Goal: Register for event/course

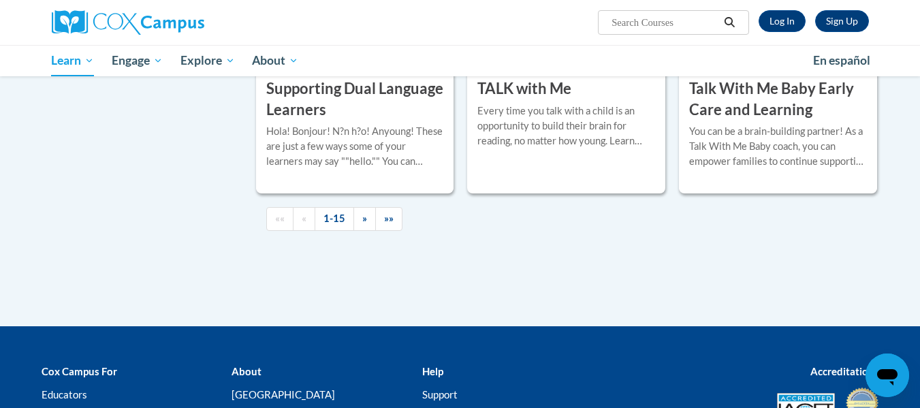
scroll to position [2031, 0]
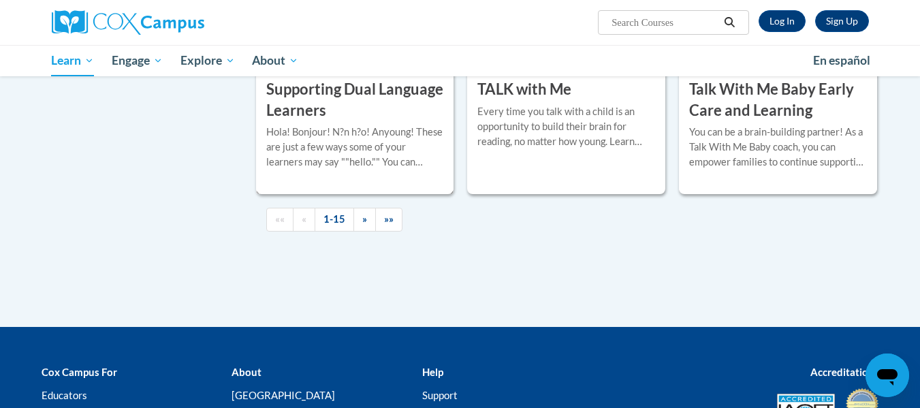
click at [353, 102] on h3 "Supporting Dual Language Learners" at bounding box center [355, 100] width 178 height 42
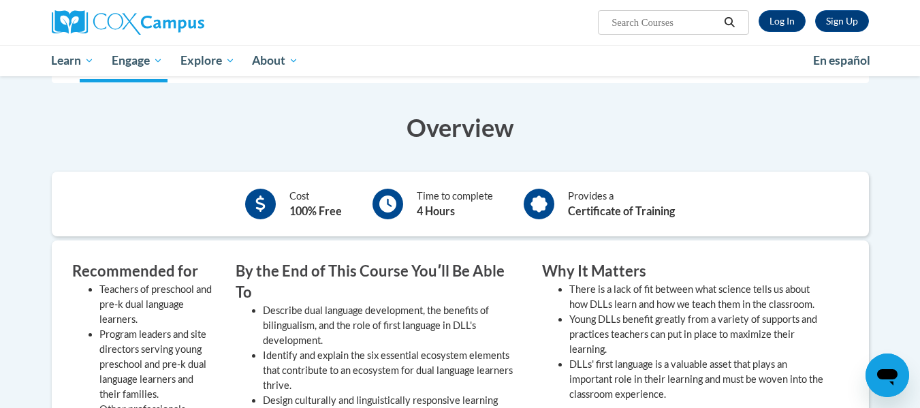
scroll to position [187, 0]
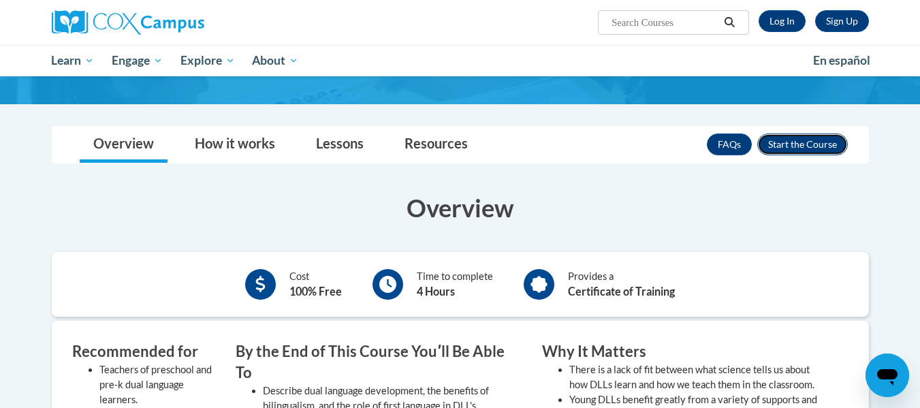
click at [810, 138] on button "Enroll" at bounding box center [802, 144] width 91 height 22
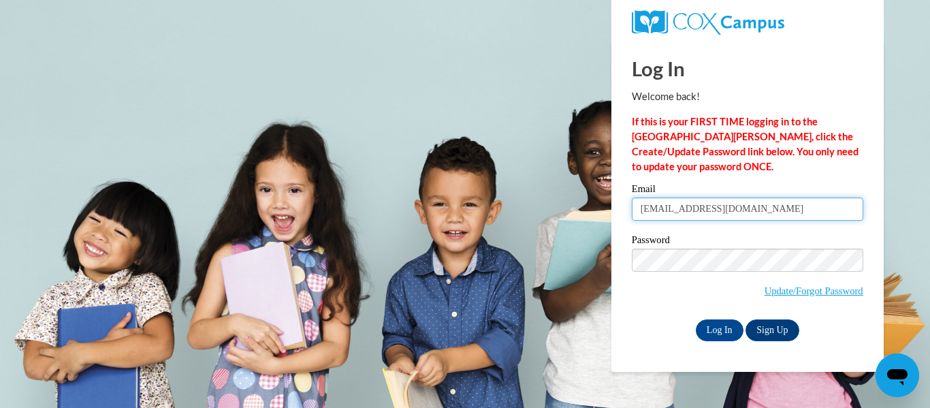
click at [773, 212] on input "Gingermama7216@gmail.com" at bounding box center [747, 208] width 231 height 23
type input "G"
click at [662, 206] on input "Email" at bounding box center [747, 208] width 231 height 23
type input "t"
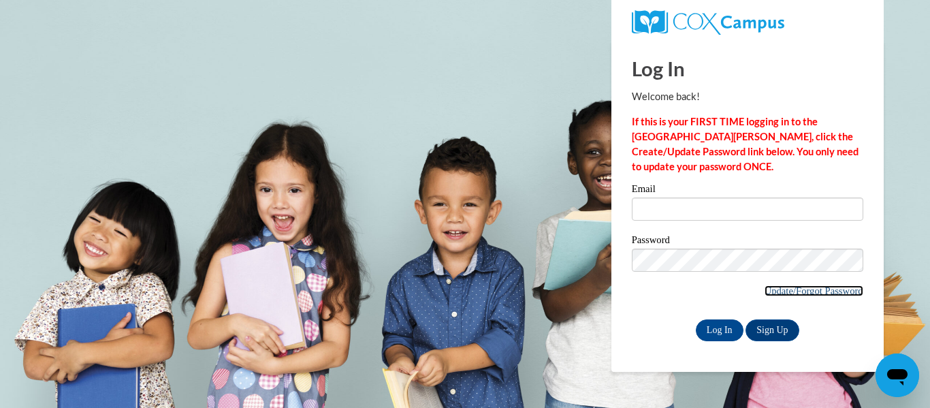
click at [837, 293] on link "Update/Forgot Password" at bounding box center [813, 290] width 99 height 11
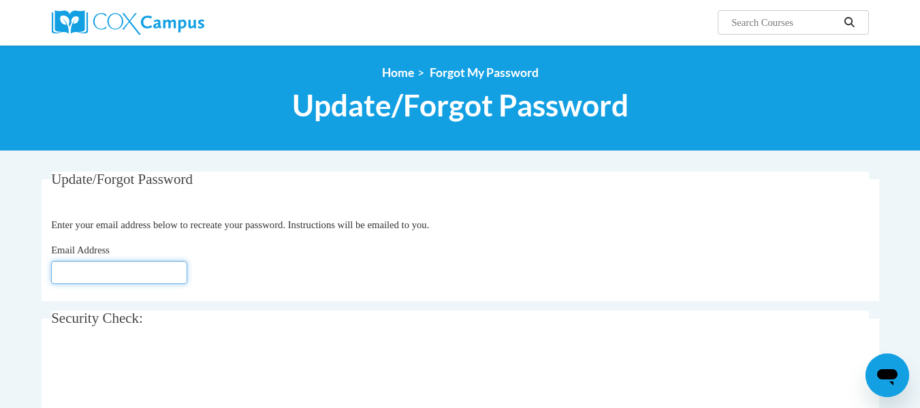
click at [154, 279] on input "Email Address" at bounding box center [119, 272] width 136 height 23
type input "t"
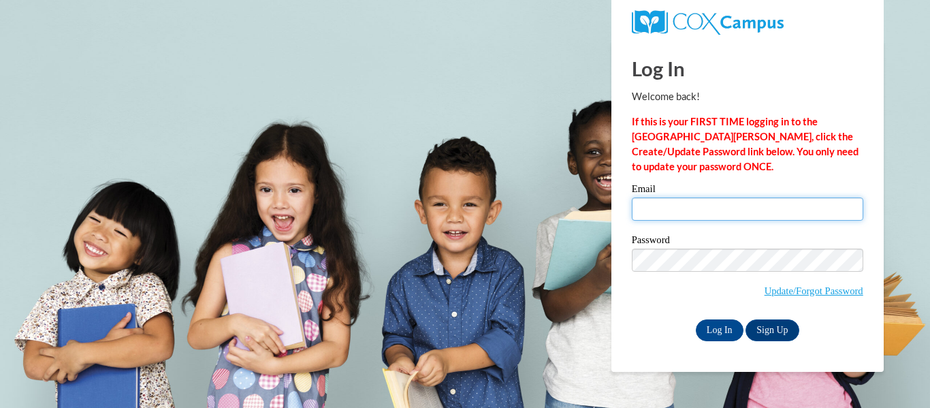
click at [716, 221] on input "Email" at bounding box center [747, 208] width 231 height 23
type input "[EMAIL_ADDRESS][DOMAIN_NAME]"
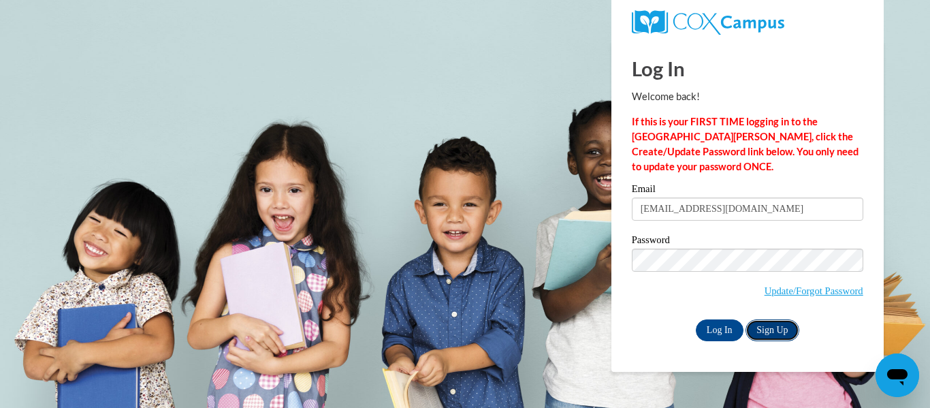
click at [778, 327] on link "Sign Up" at bounding box center [771, 330] width 53 height 22
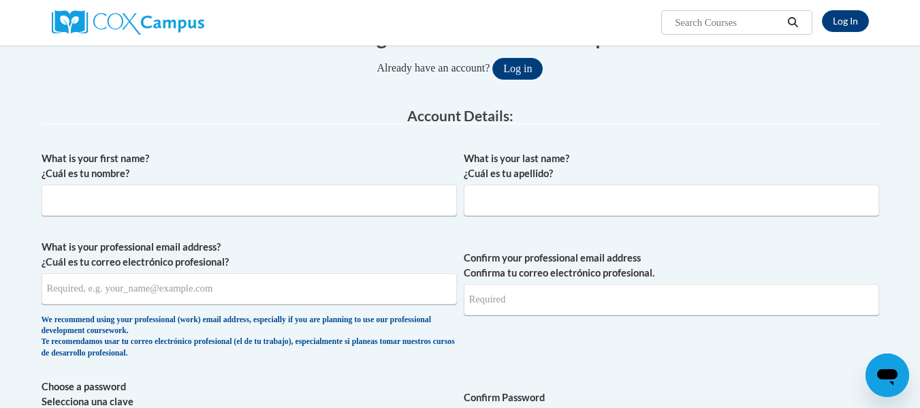
scroll to position [171, 0]
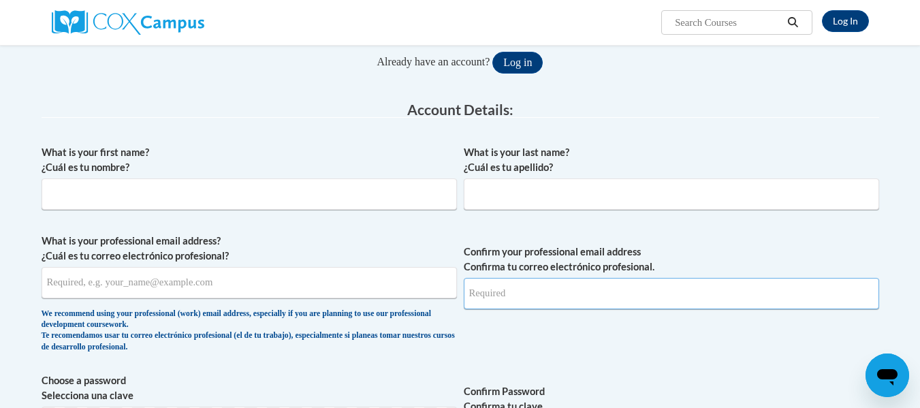
type input "[EMAIL_ADDRESS][DOMAIN_NAME]"
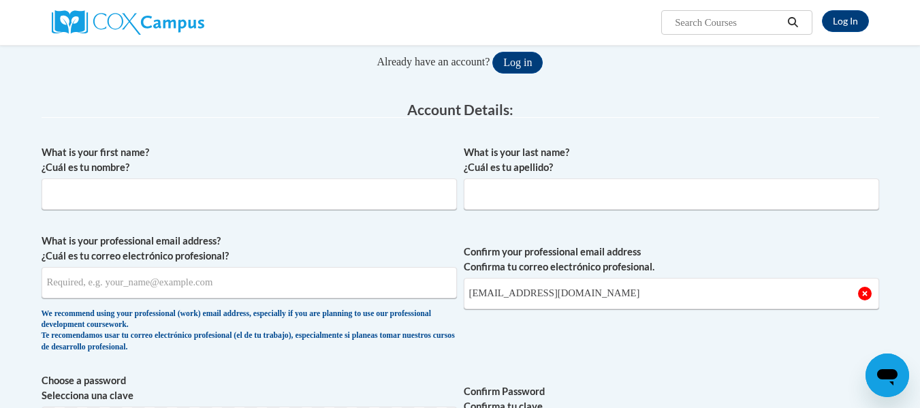
click at [299, 210] on div "What is your first name? ¿Cuál es tu nombre?" at bounding box center [249, 182] width 415 height 75
click at [299, 196] on input "What is your first name? ¿Cuál es tu nombre?" at bounding box center [249, 193] width 415 height 31
type input "[PERSON_NAME]"
click at [638, 195] on input "What is your last name? ¿Cuál es tu apellido?" at bounding box center [671, 193] width 415 height 31
type input "[PERSON_NAME]"
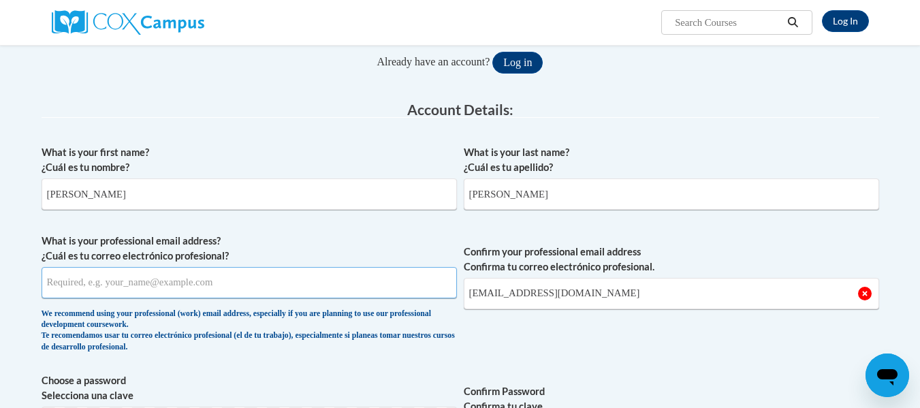
click at [393, 285] on input "What is your professional email address? ¿Cuál es tu correo electrónico profesi…" at bounding box center [249, 282] width 415 height 31
type input "[EMAIL_ADDRESS][DOMAIN_NAME]"
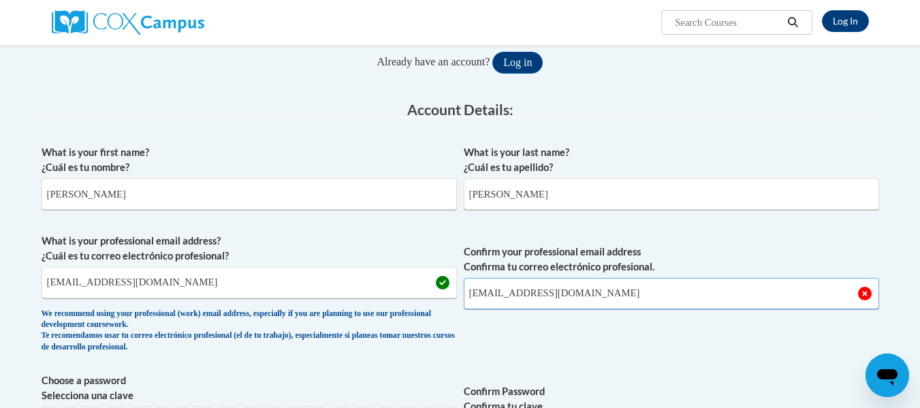
click at [636, 299] on input "[EMAIL_ADDRESS][DOMAIN_NAME]" at bounding box center [671, 293] width 415 height 31
type input "G"
click at [637, 323] on span "Confirm your professional email address Confirma tu correo electrónico profesio…" at bounding box center [671, 296] width 415 height 126
click at [633, 334] on span "Confirm your professional email address Confirma tu correo electrónico profesio…" at bounding box center [671, 296] width 415 height 126
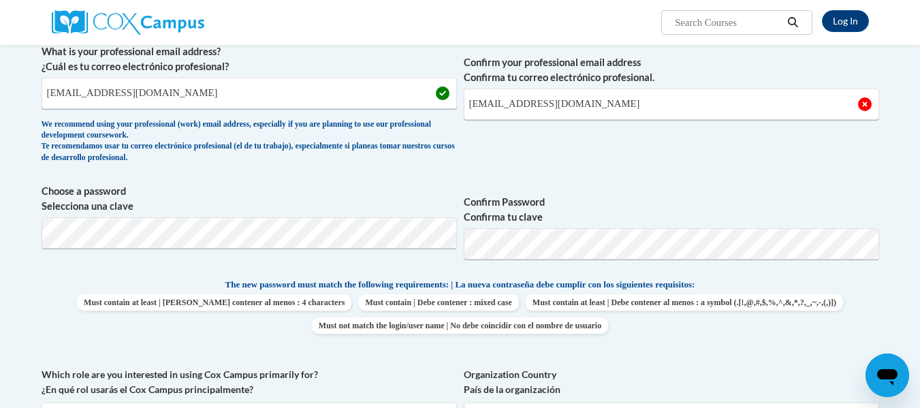
scroll to position [361, 0]
click at [630, 114] on input "[EMAIL_ADDRESS][DOMAIN_NAME]" at bounding box center [671, 103] width 415 height 31
type input "v"
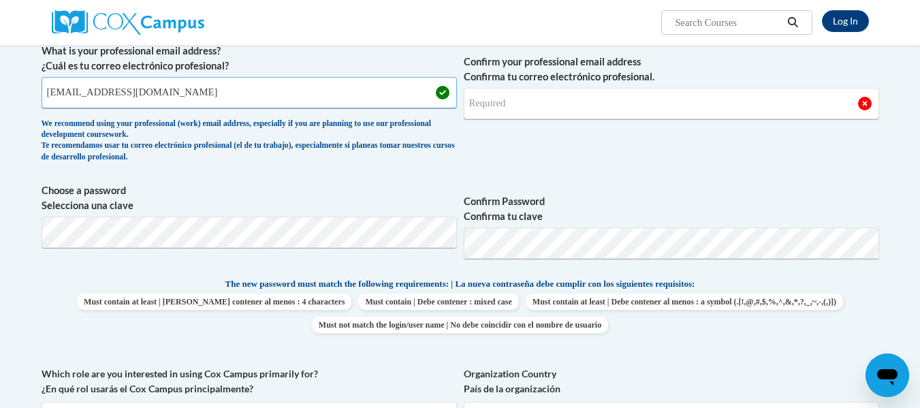
click at [159, 86] on input "[EMAIL_ADDRESS][DOMAIN_NAME]" at bounding box center [249, 92] width 415 height 31
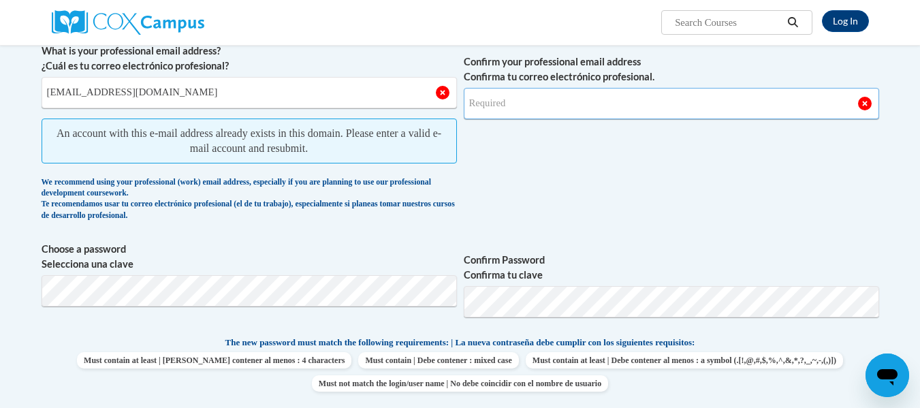
click at [514, 113] on input "Confirm your professional email address Confirma tu correo electrónico profesio…" at bounding box center [671, 103] width 415 height 31
click at [251, 114] on span "What is your professional email address? ¿Cuál es tu correo electrónico profesi…" at bounding box center [249, 136] width 415 height 184
click at [259, 89] on input "[EMAIL_ADDRESS][DOMAIN_NAME]" at bounding box center [249, 92] width 415 height 31
type input "v"
type input "o"
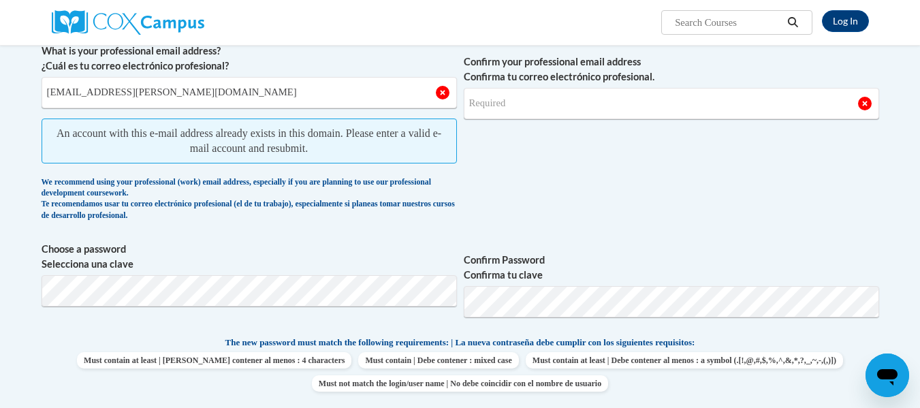
click at [530, 211] on span "Confirm your professional email address Confirma tu correo electrónico profesio…" at bounding box center [671, 136] width 415 height 184
click at [249, 103] on input "[EMAIL_ADDRESS][PERSON_NAME][DOMAIN_NAME]" at bounding box center [249, 92] width 415 height 31
type input "v"
click at [249, 103] on input "What is your professional email address? ¿Cuál es tu correo electrónico profesi…" at bounding box center [249, 92] width 415 height 31
